Goal: Find specific page/section: Find specific page/section

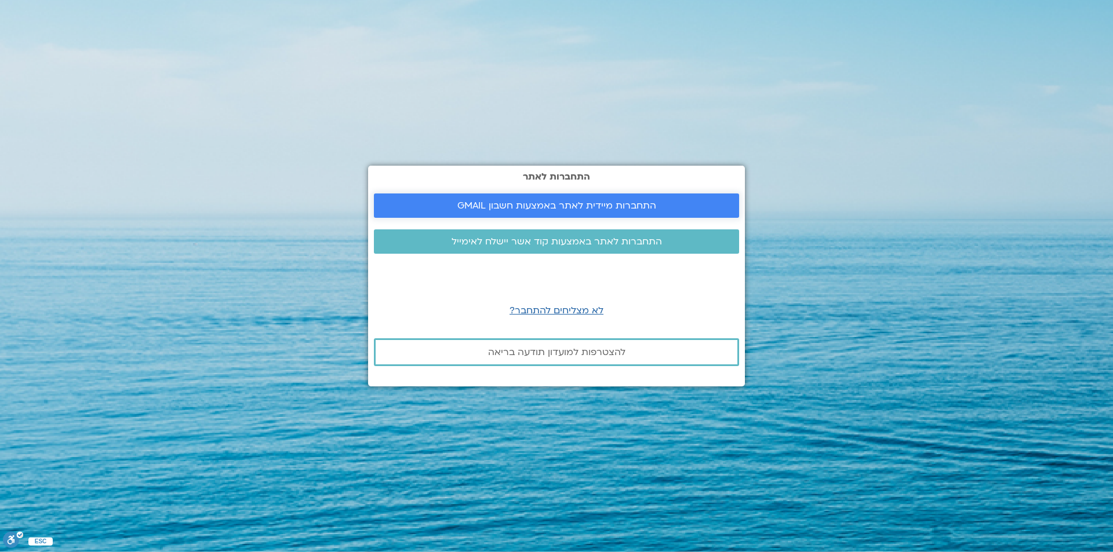
click at [579, 208] on span "התחברות מיידית לאתר באמצעות חשבון GMAIL" at bounding box center [556, 206] width 199 height 10
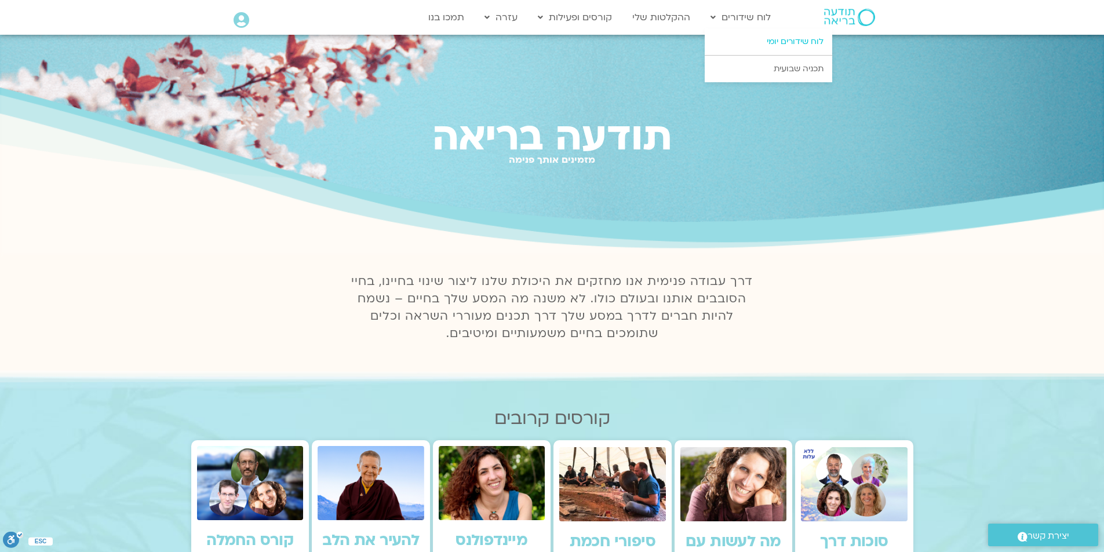
click at [769, 46] on link "לוח שידורים יומי" at bounding box center [769, 41] width 128 height 27
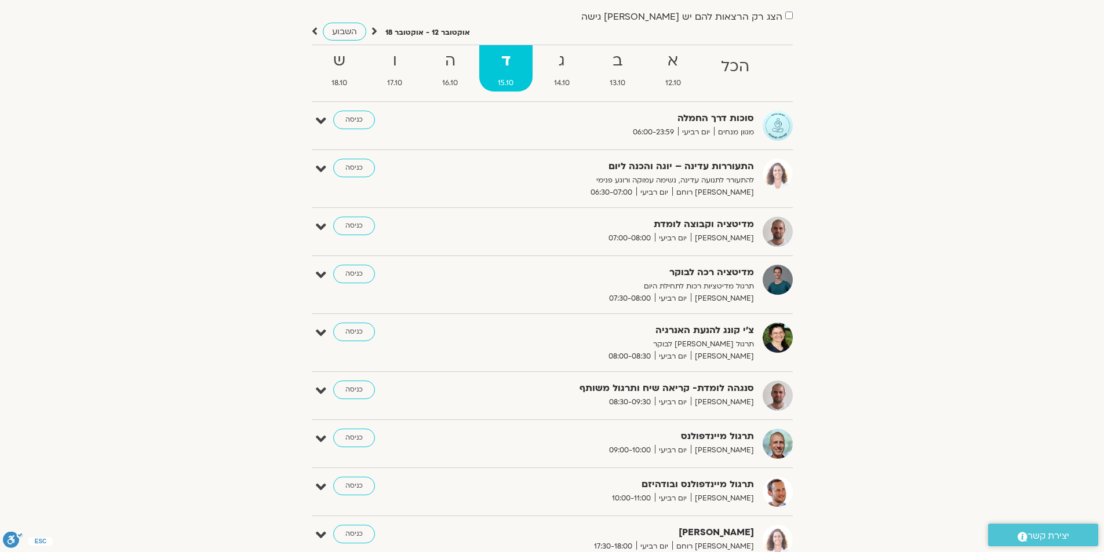
scroll to position [116, 0]
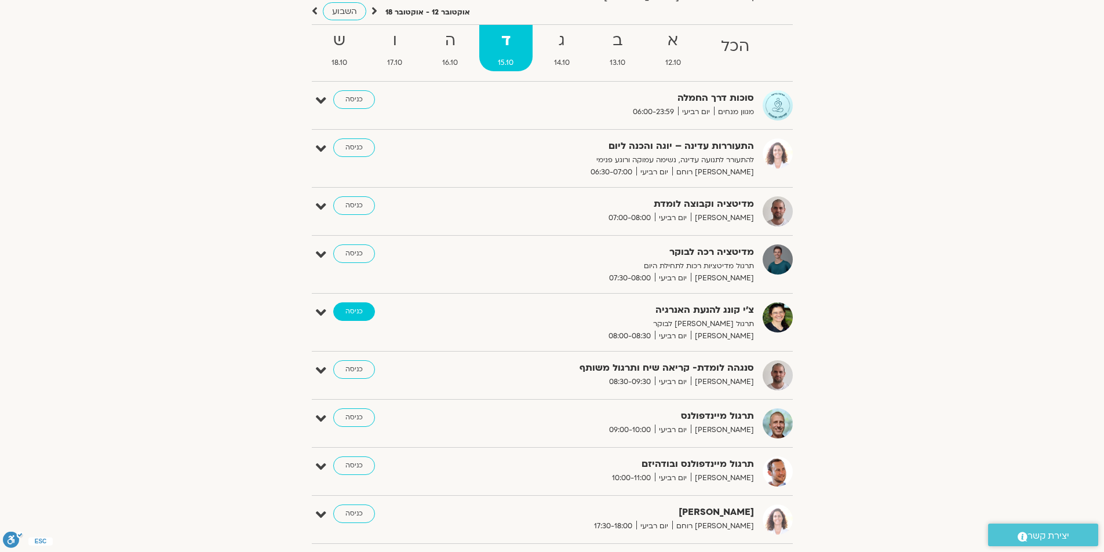
click at [352, 309] on link "כניסה" at bounding box center [354, 312] width 42 height 19
